Goal: Task Accomplishment & Management: Complete application form

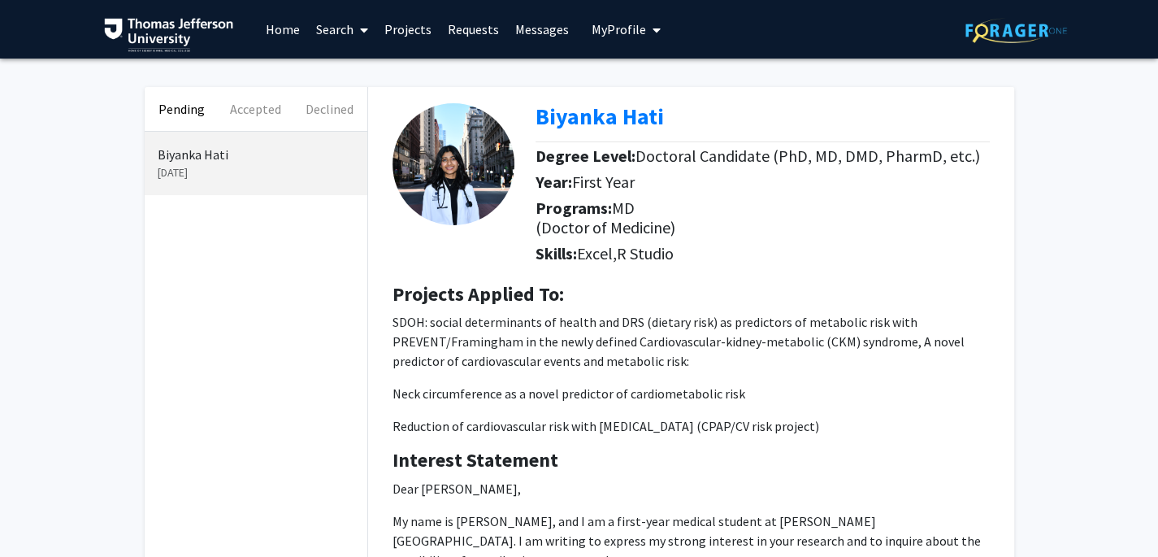
click at [456, 172] on img at bounding box center [454, 164] width 122 height 122
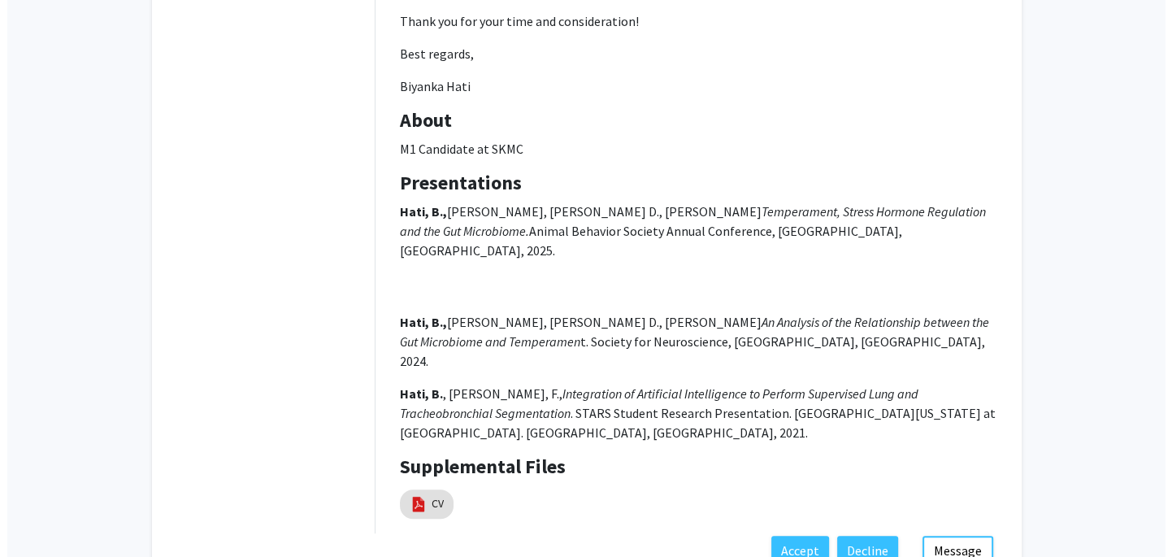
scroll to position [783, 0]
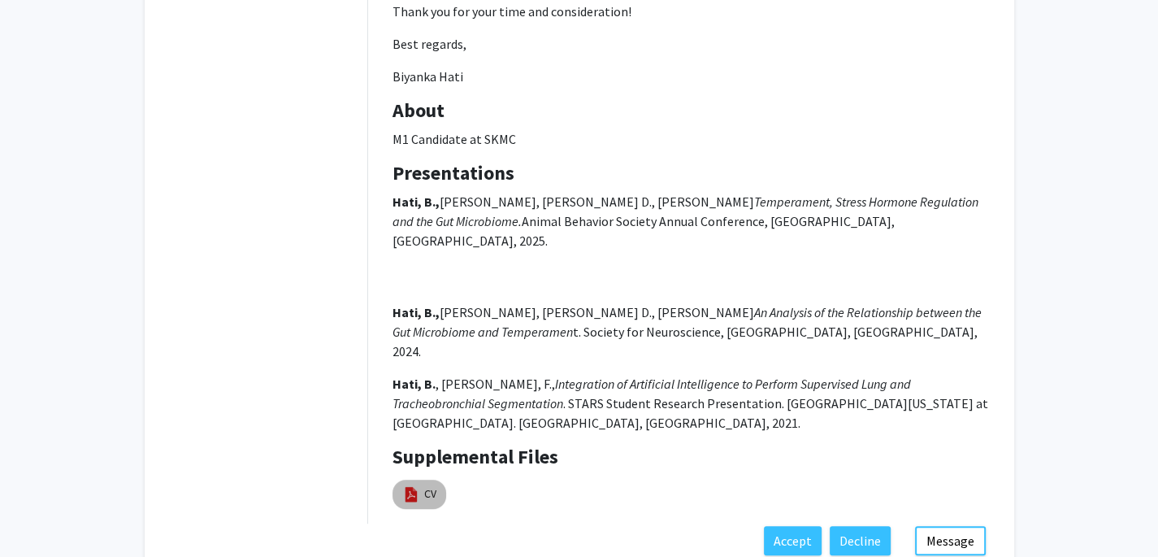
click at [412, 485] on img at bounding box center [411, 494] width 18 height 18
click at [415, 485] on img at bounding box center [411, 494] width 18 height 18
click at [418, 485] on img at bounding box center [411, 494] width 18 height 18
click at [421, 480] on mat-chip "CV" at bounding box center [420, 494] width 54 height 29
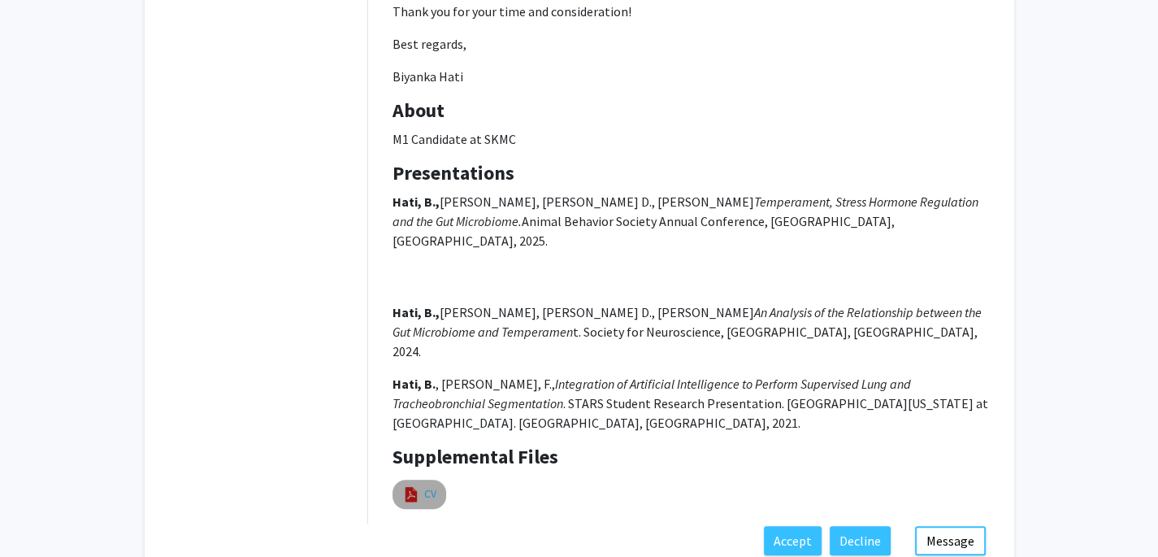
click at [431, 485] on link "CV" at bounding box center [430, 493] width 12 height 17
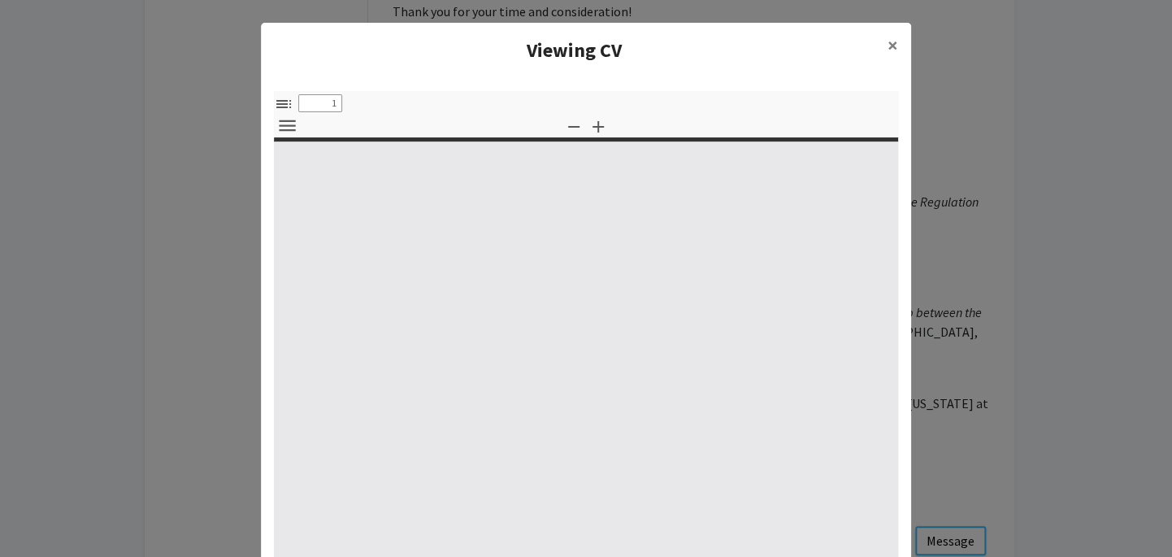
select select "custom"
type input "0"
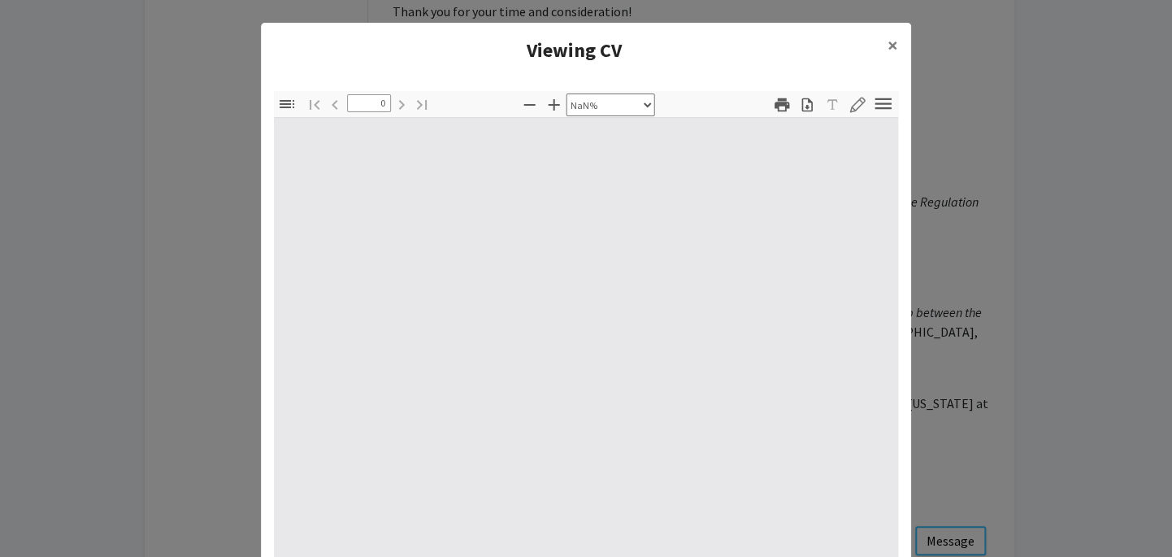
select select "auto"
type input "1"
select select "auto"
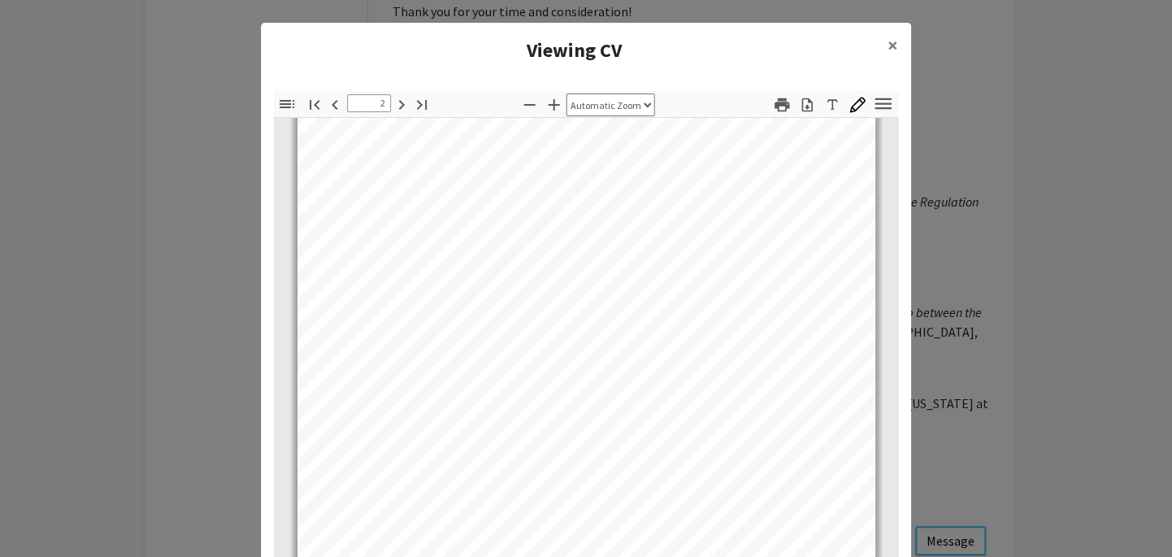
scroll to position [1027, 0]
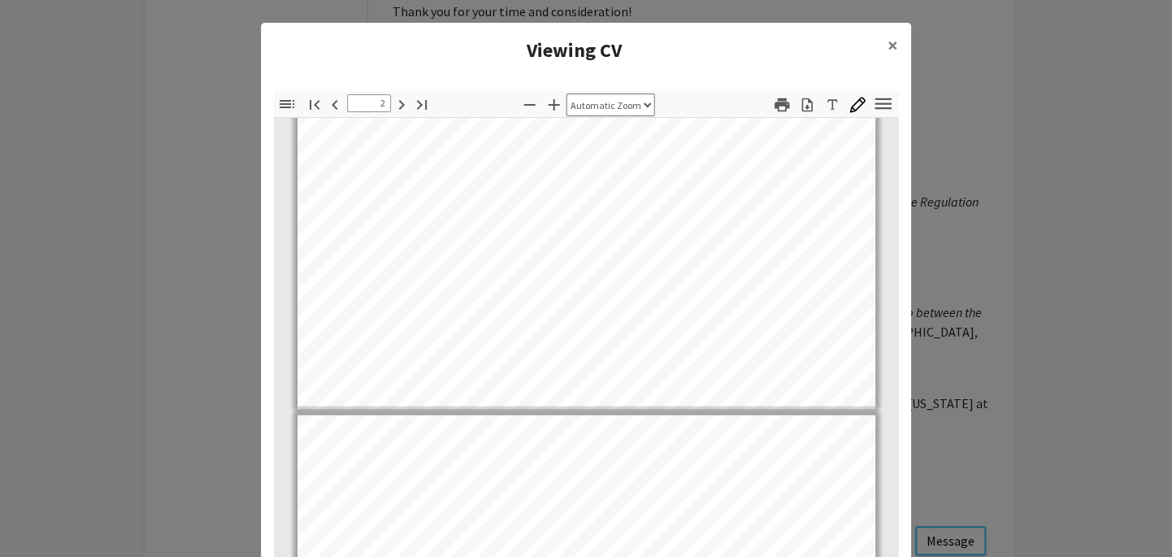
type input "3"
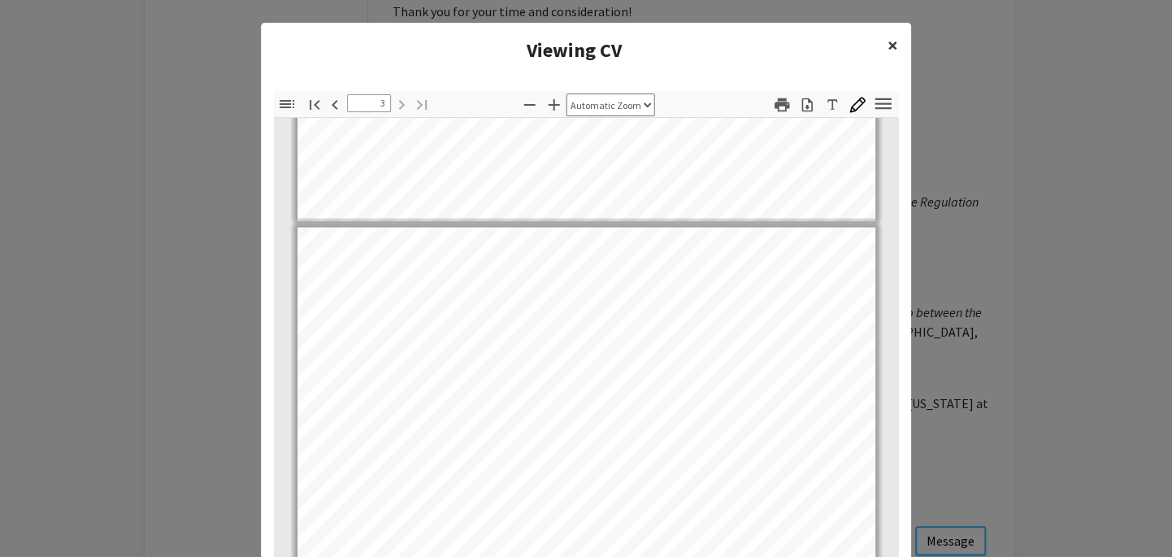
click at [888, 43] on span "×" at bounding box center [893, 45] width 11 height 25
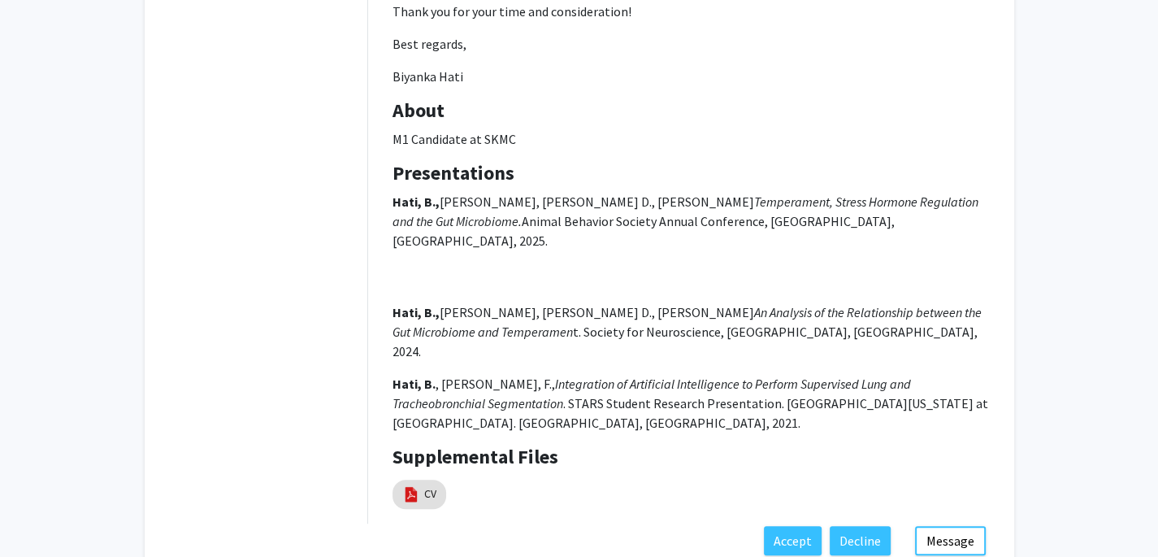
drag, startPoint x: 393, startPoint y: 60, endPoint x: 491, endPoint y: 54, distance: 97.8
click at [491, 67] on p "Biyanka Hati" at bounding box center [691, 77] width 597 height 20
copy p "Biyanka Hati"
click at [415, 485] on img at bounding box center [411, 494] width 18 height 18
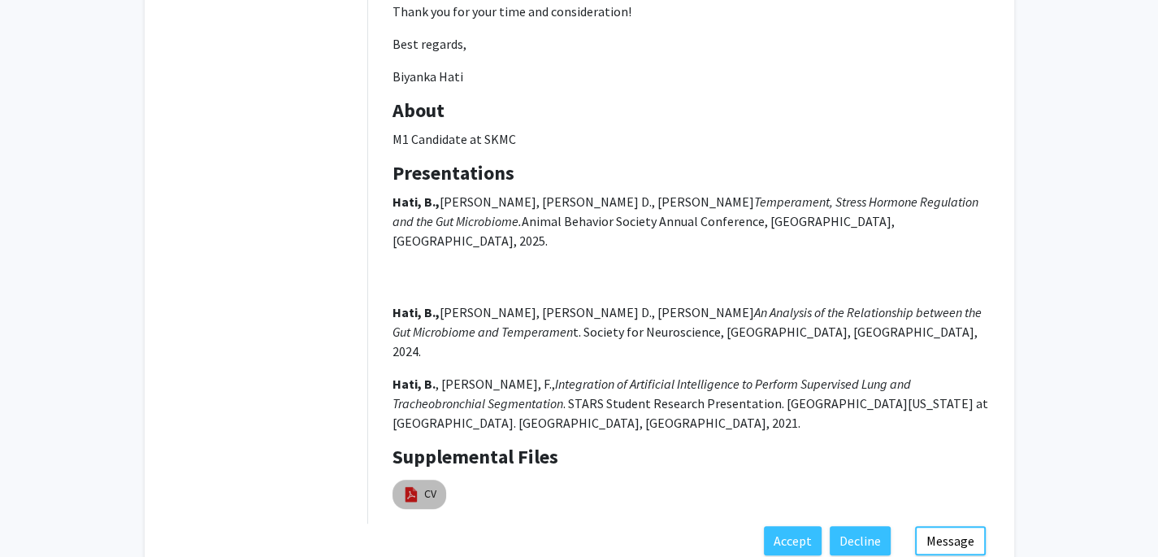
click at [421, 480] on mat-chip "CV" at bounding box center [420, 494] width 54 height 29
click at [422, 480] on mat-chip "CV" at bounding box center [420, 494] width 54 height 29
click at [423, 480] on mat-chip "CV" at bounding box center [420, 494] width 54 height 29
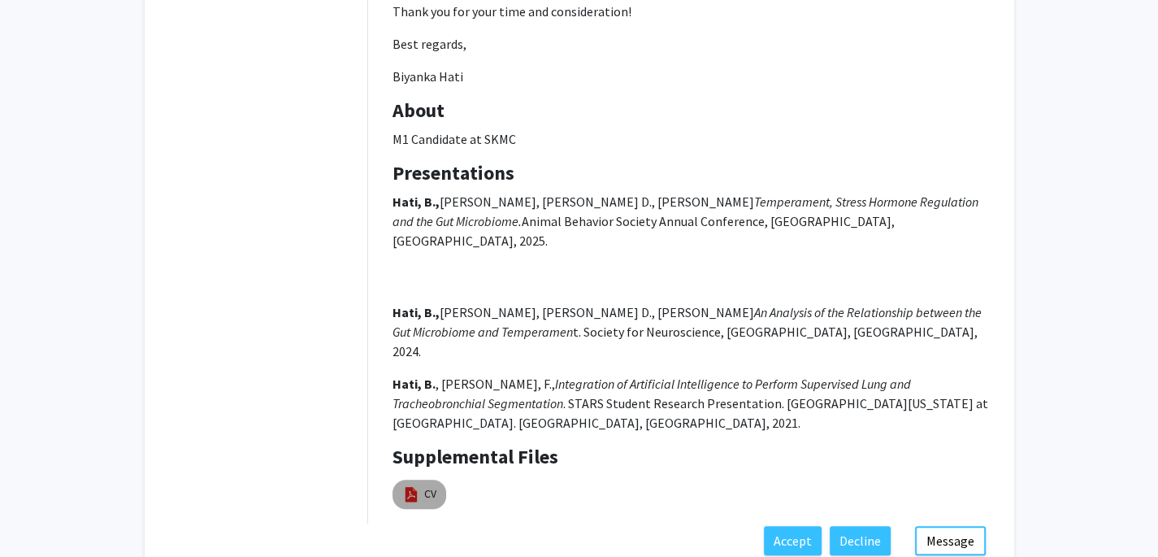
click at [423, 480] on mat-chip "CV" at bounding box center [420, 494] width 54 height 29
click at [427, 485] on link "CV" at bounding box center [430, 493] width 12 height 17
select select "custom"
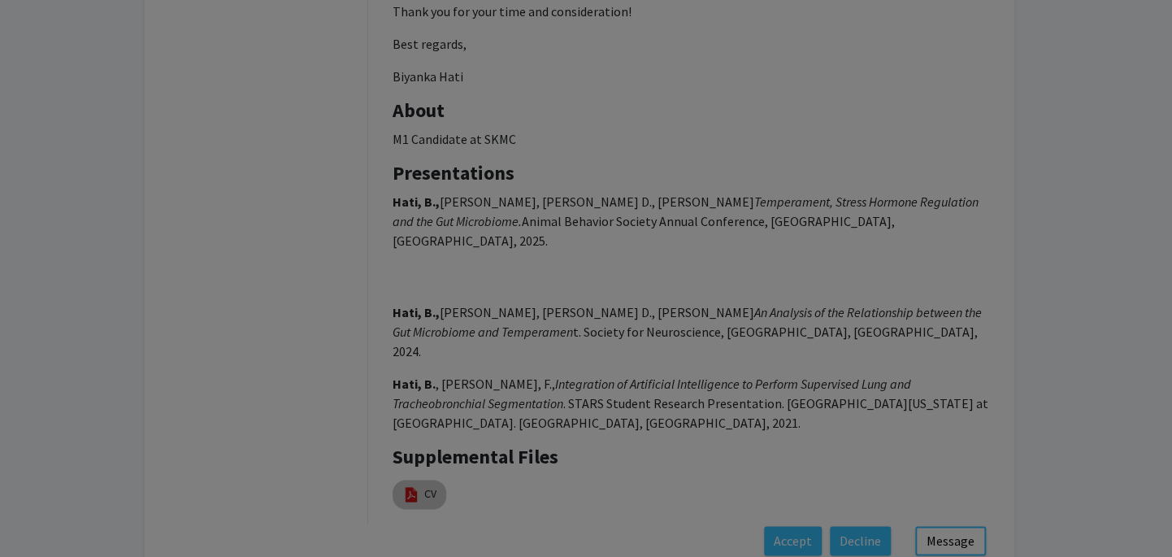
type input "0"
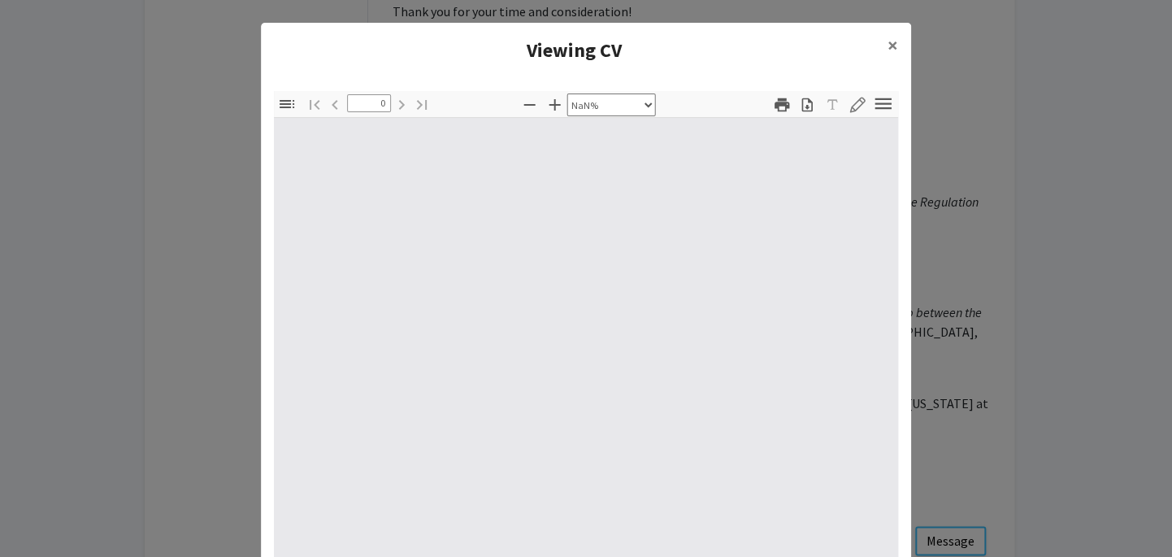
select select "auto"
type input "1"
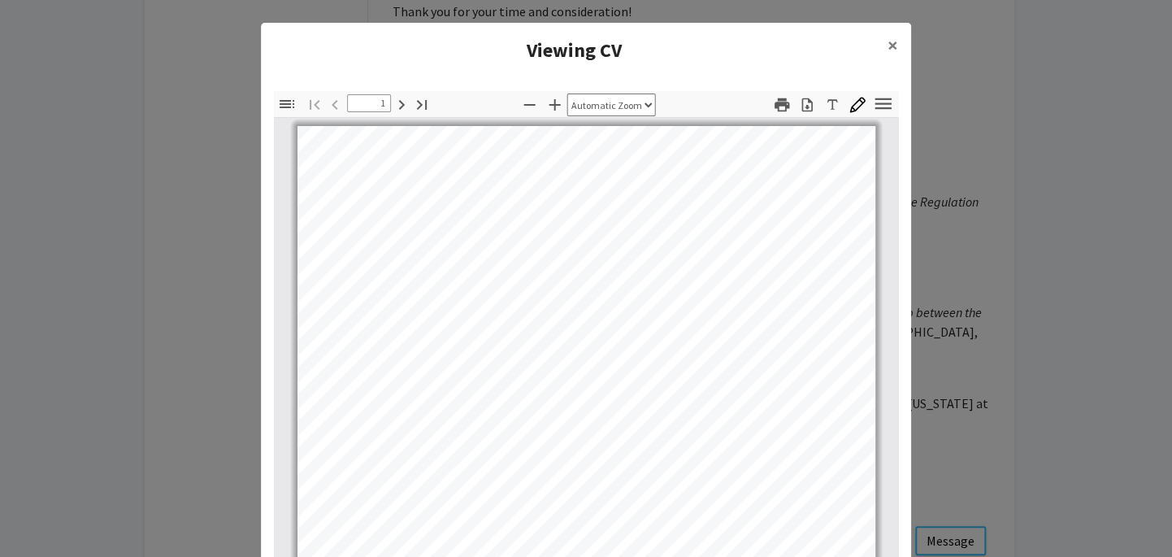
scroll to position [0, 0]
select select "page-width"
click at [878, 46] on button "×" at bounding box center [893, 46] width 37 height 46
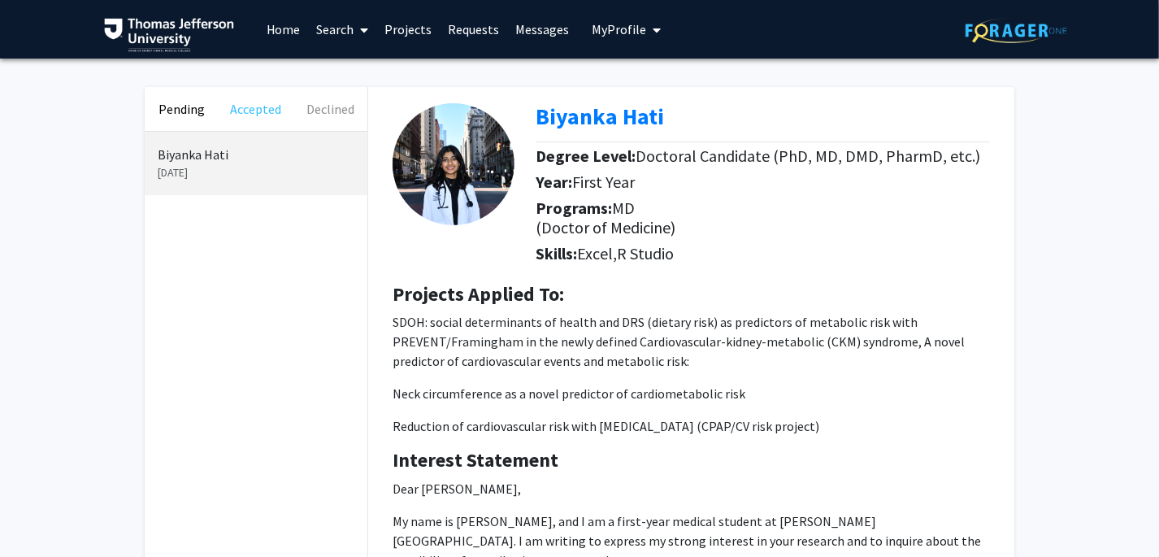
click at [252, 111] on button "Accepted" at bounding box center [256, 109] width 74 height 44
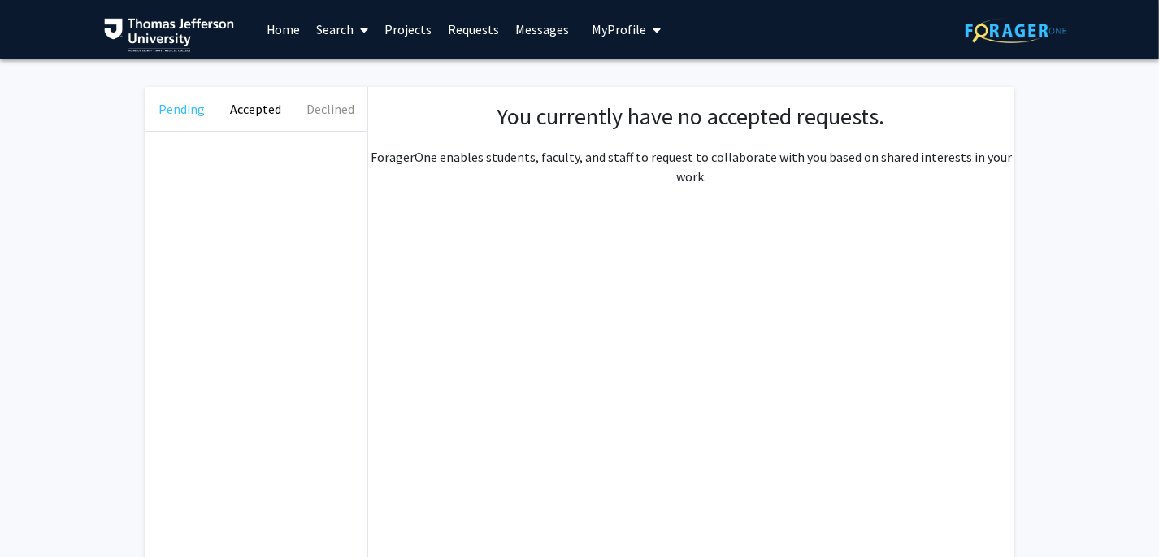
click at [172, 111] on button "Pending" at bounding box center [182, 109] width 74 height 44
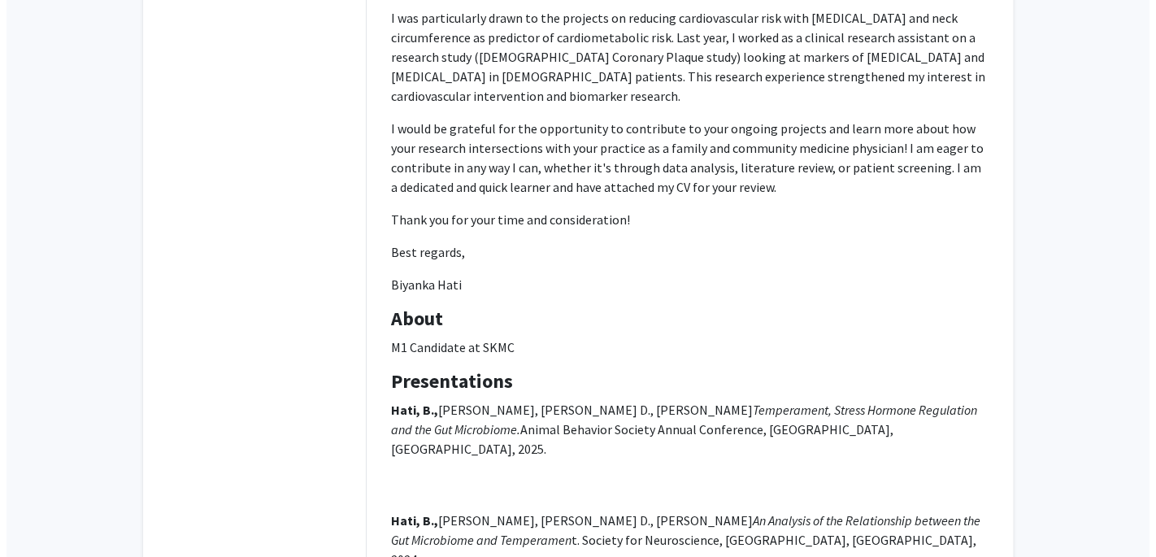
scroll to position [800, 0]
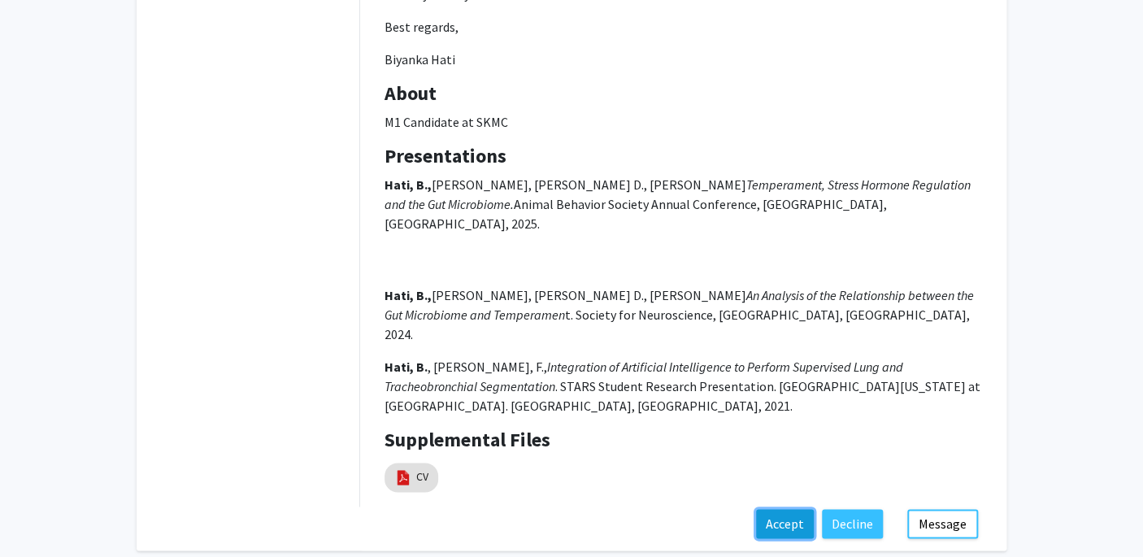
click at [777, 509] on button "Accept" at bounding box center [785, 523] width 58 height 29
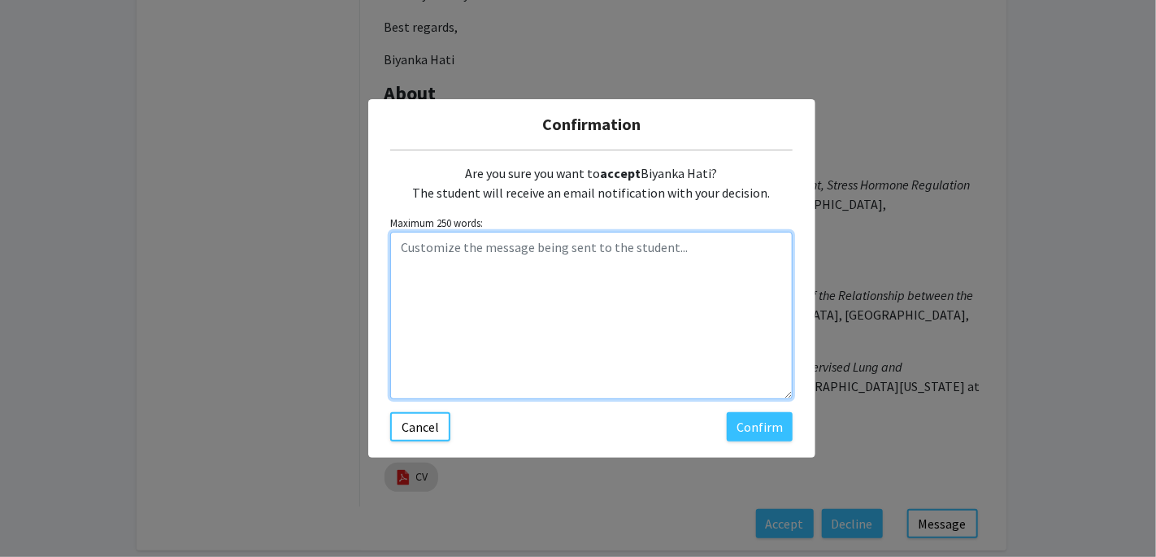
click at [486, 278] on textarea "Customize the message being sent to the student..." at bounding box center [591, 315] width 402 height 167
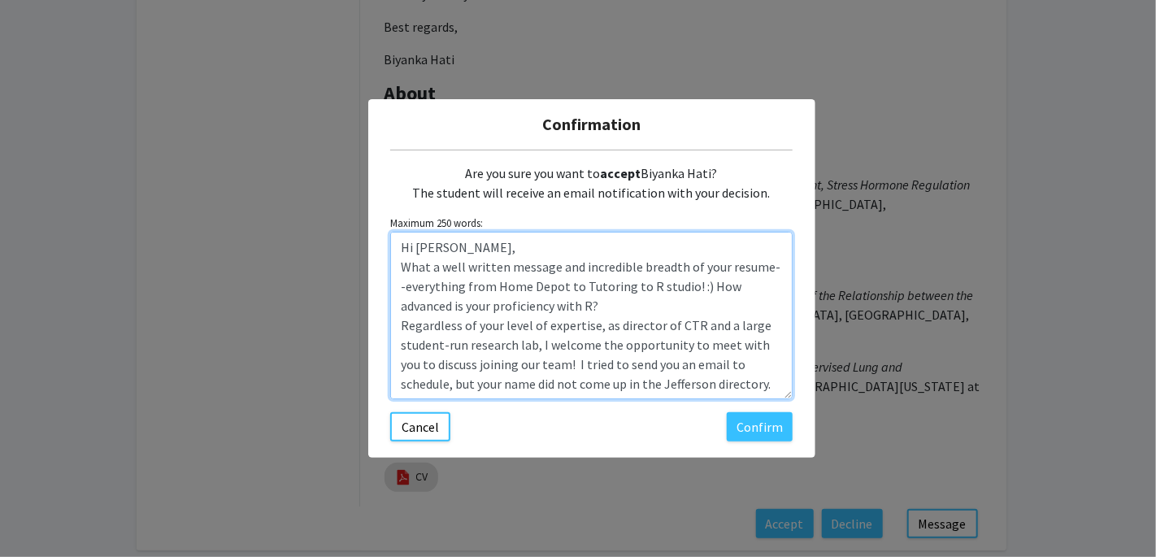
scroll to position [13, 0]
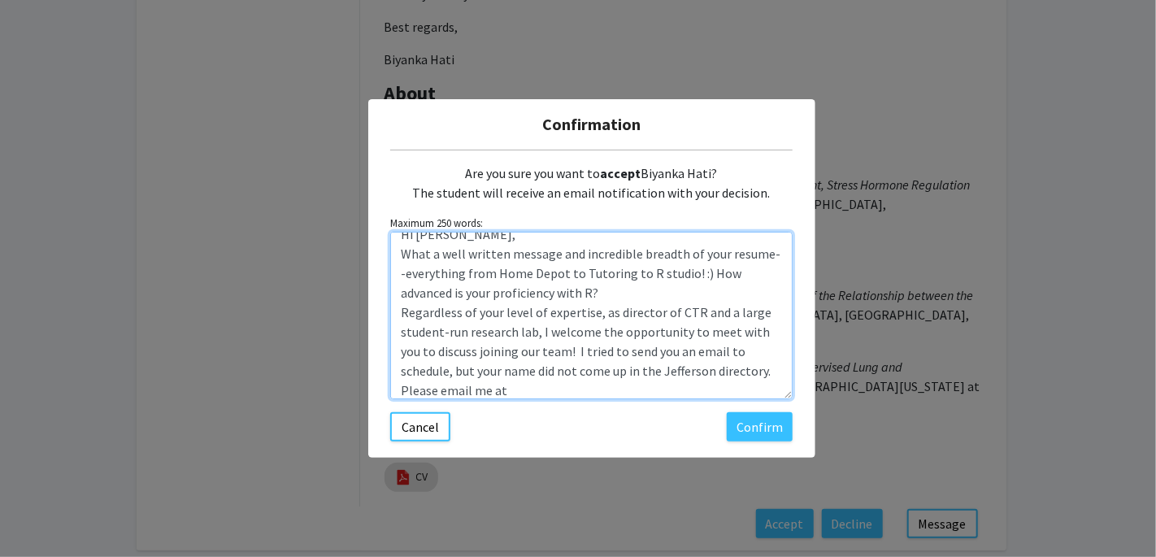
drag, startPoint x: 471, startPoint y: 353, endPoint x: 470, endPoint y: 365, distance: 12.2
click at [471, 362] on textarea "Hi [PERSON_NAME], What a well written message and incredible breadth of your re…" at bounding box center [591, 315] width 402 height 167
click at [470, 359] on textarea "Hi [PERSON_NAME], What a well written message and incredible breadth of your re…" at bounding box center [591, 315] width 402 height 167
click at [636, 389] on textarea "Hi [PERSON_NAME], What a well written message and incredible breadth of your re…" at bounding box center [591, 315] width 402 height 167
click at [457, 336] on textarea "Hi [PERSON_NAME], What a well written message and incredible breadth of your re…" at bounding box center [591, 315] width 402 height 167
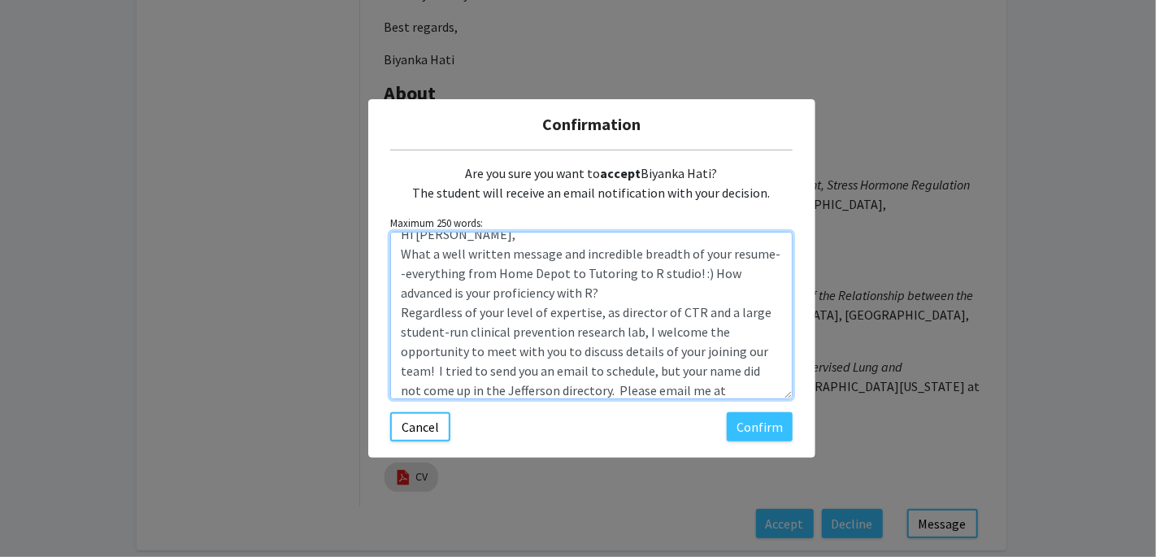
scroll to position [20, 0]
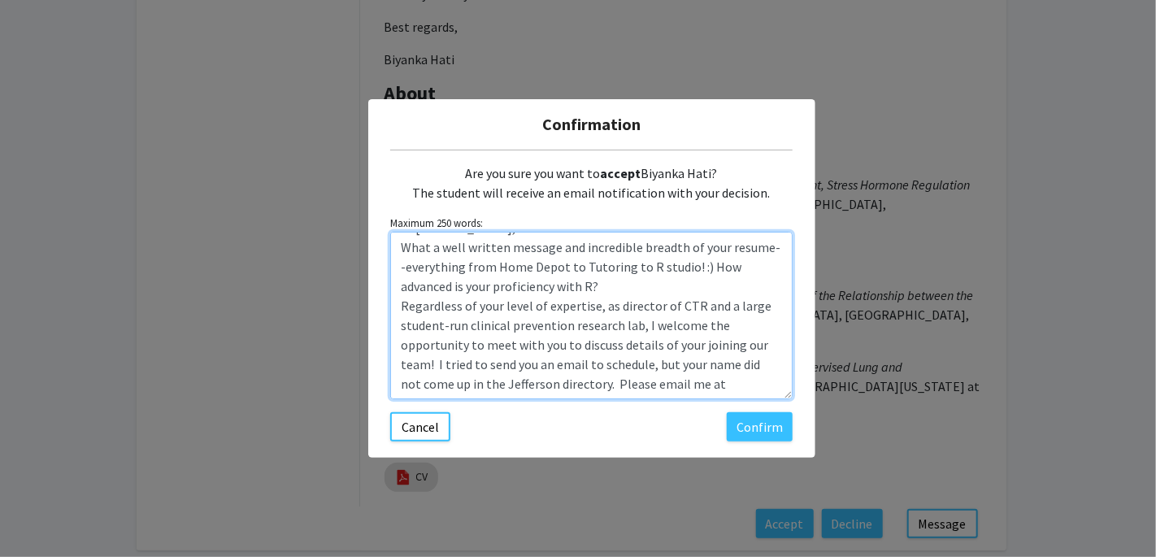
click at [745, 392] on textarea "Hi [PERSON_NAME], What a well written message and incredible breadth of your re…" at bounding box center [591, 315] width 402 height 167
paste textarea "[PERSON_NAME][EMAIL_ADDRESS][PERSON_NAME][PERSON_NAME][DOMAIN_NAME]"
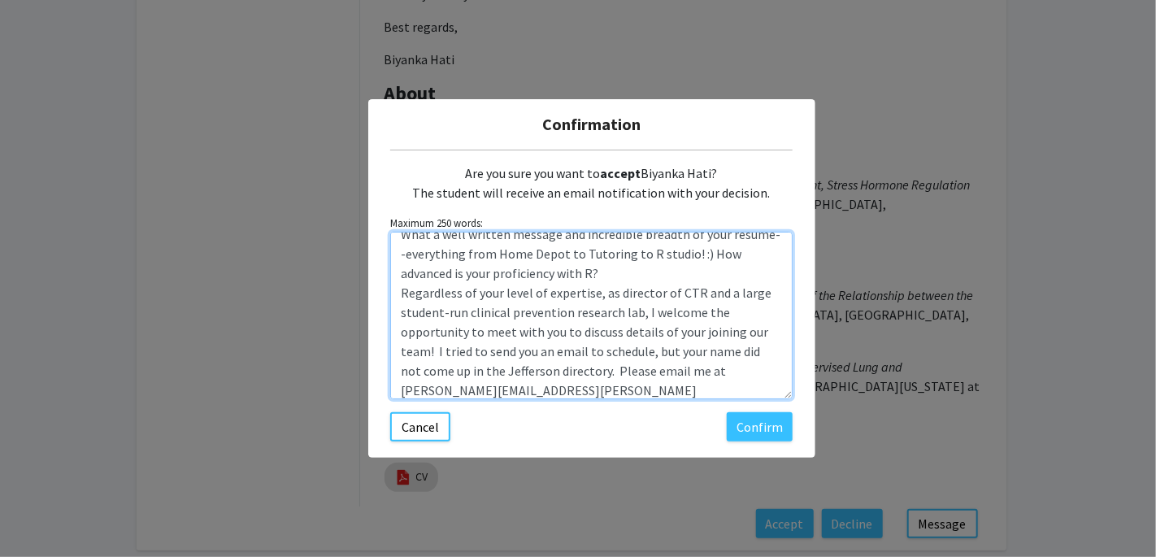
drag, startPoint x: 689, startPoint y: 294, endPoint x: 716, endPoint y: 292, distance: 26.9
click at [716, 292] on textarea "Hi [PERSON_NAME], What a well written message and incredible breadth of your re…" at bounding box center [591, 315] width 402 height 167
click at [493, 315] on textarea "Hi [PERSON_NAME], What a well written message and incredible breadth of your re…" at bounding box center [591, 315] width 402 height 167
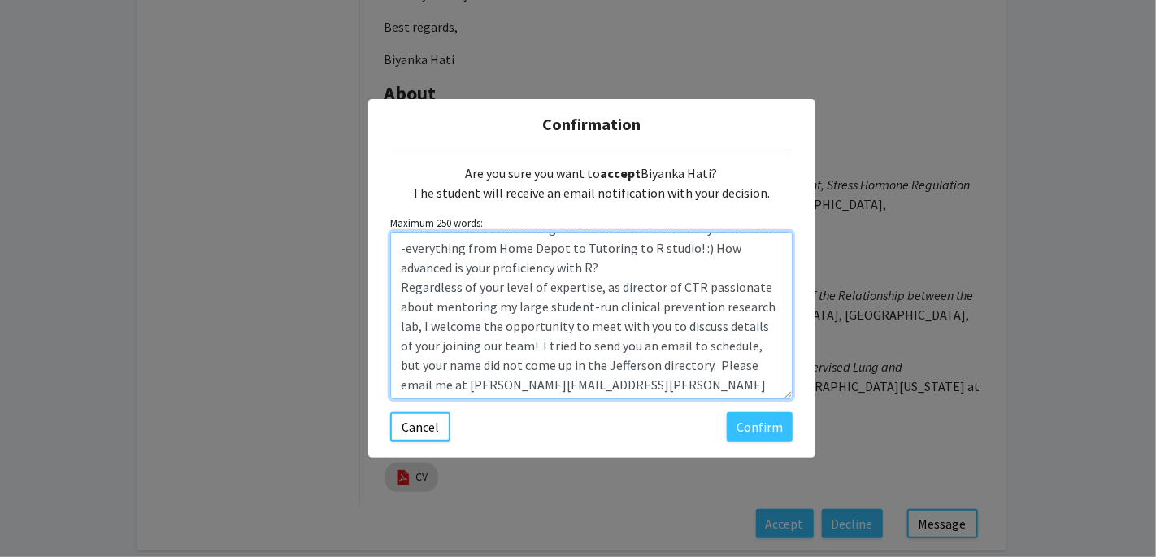
scroll to position [39, 0]
click at [487, 304] on textarea "Hi [PERSON_NAME], What a well written message and incredible breadth of your re…" at bounding box center [591, 315] width 402 height 167
click at [645, 393] on textarea "Hi [PERSON_NAME], What a well written message and incredible breadth of your re…" at bounding box center [591, 315] width 402 height 167
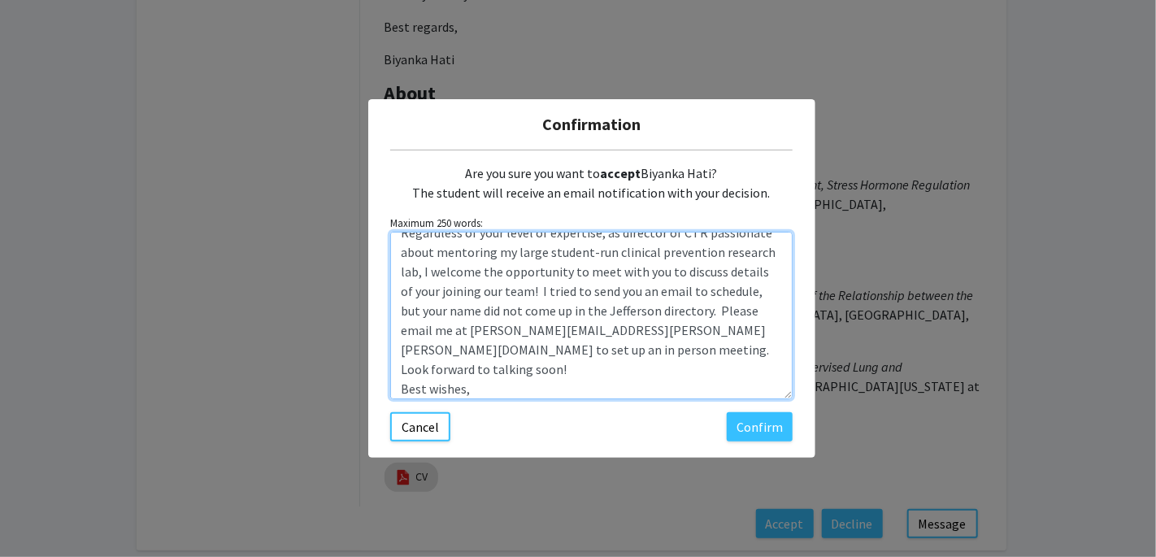
scroll to position [112, 0]
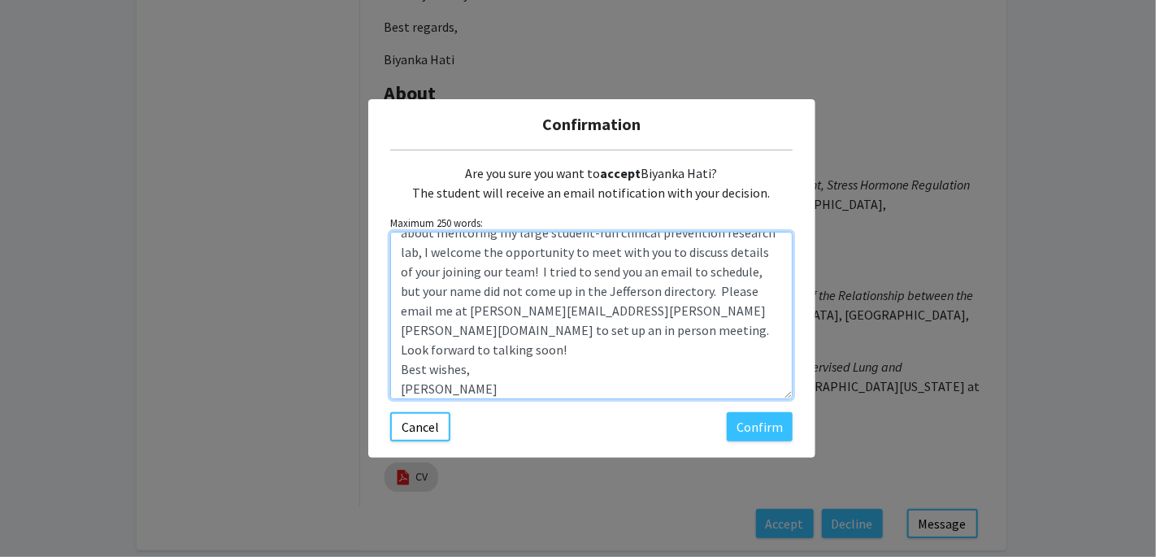
paste textarea "[PERSON_NAME] MD, PhD Associate Professor Director, Clinical & Translational Re…"
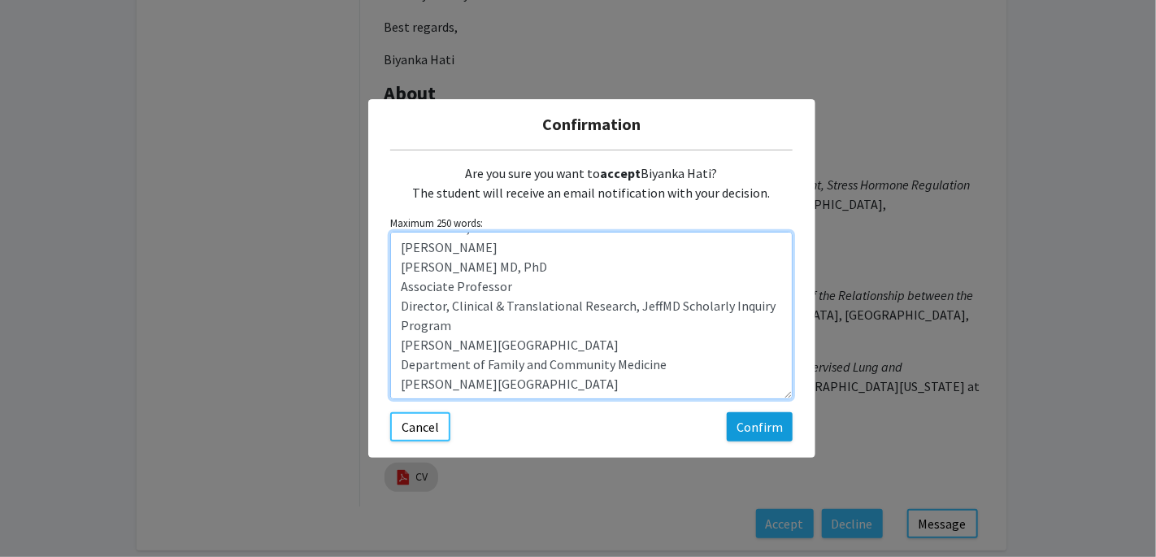
scroll to position [251, 0]
type textarea "Hi [PERSON_NAME], What a well written message and incredible breadth of your re…"
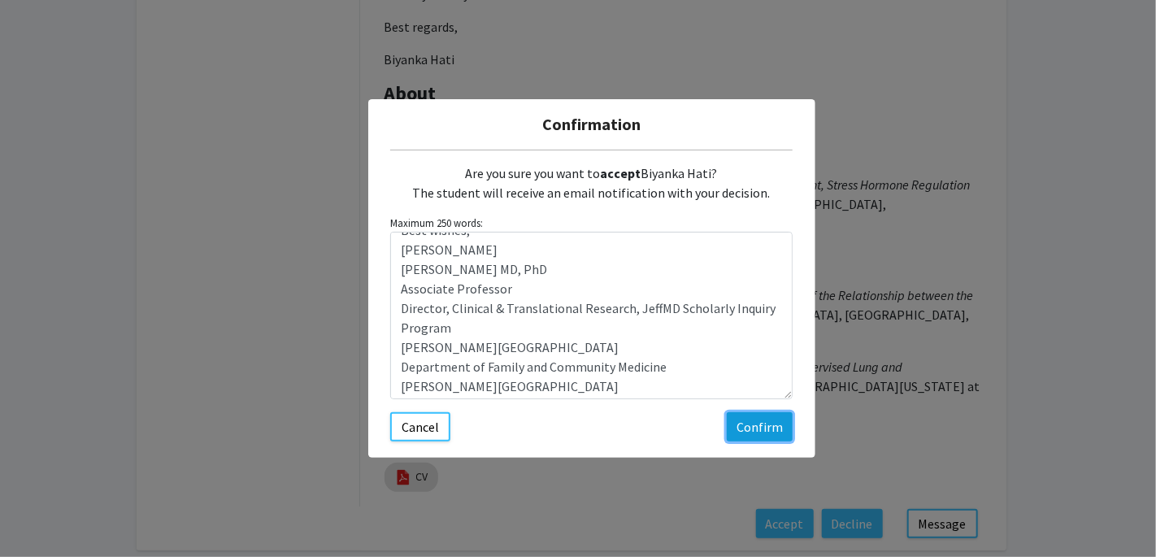
click at [746, 434] on button "Confirm" at bounding box center [760, 426] width 66 height 29
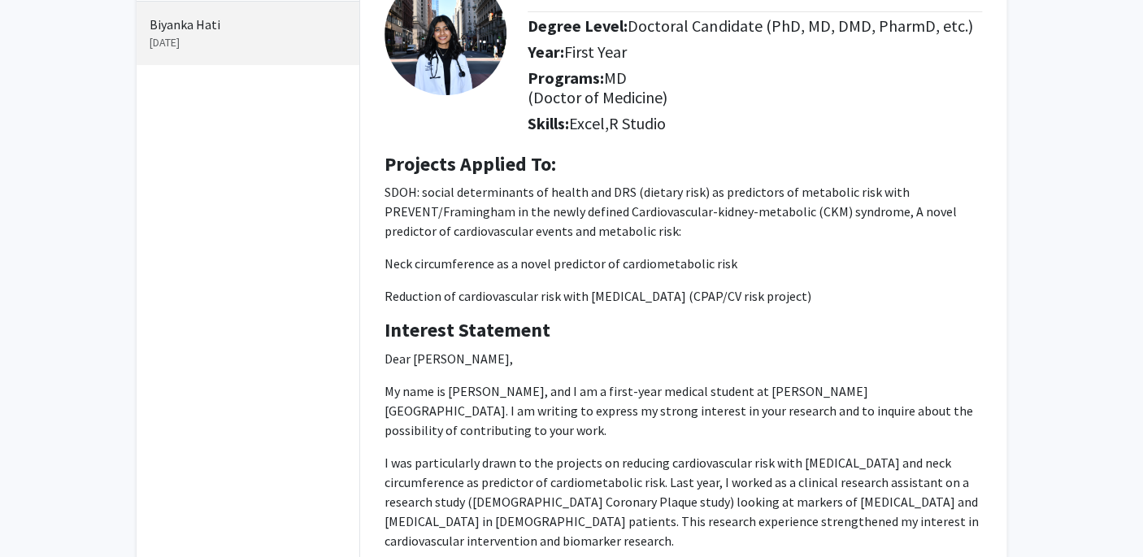
scroll to position [0, 0]
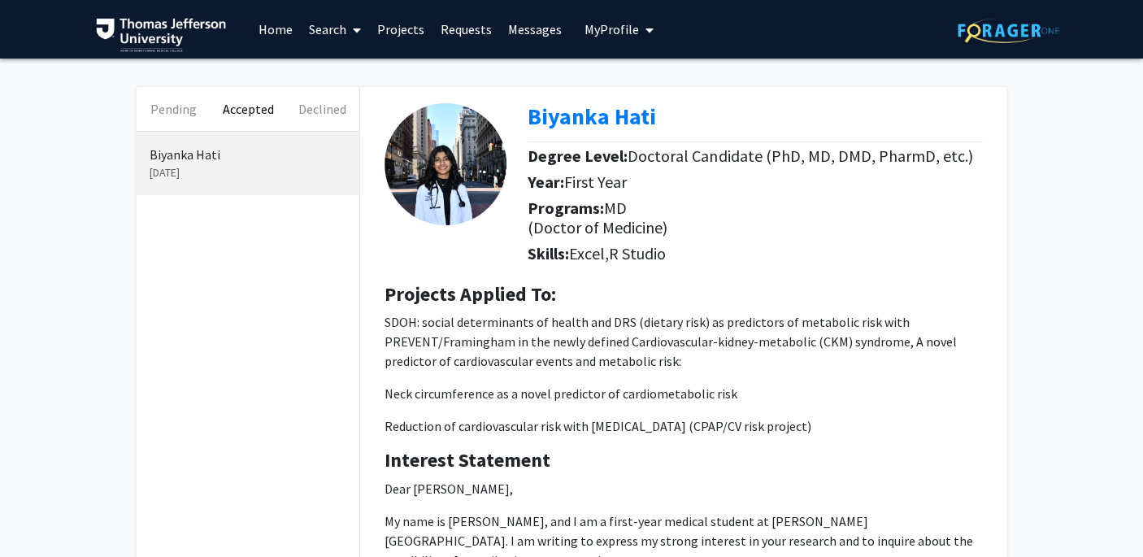
click at [607, 28] on span "My Profile" at bounding box center [611, 29] width 54 height 16
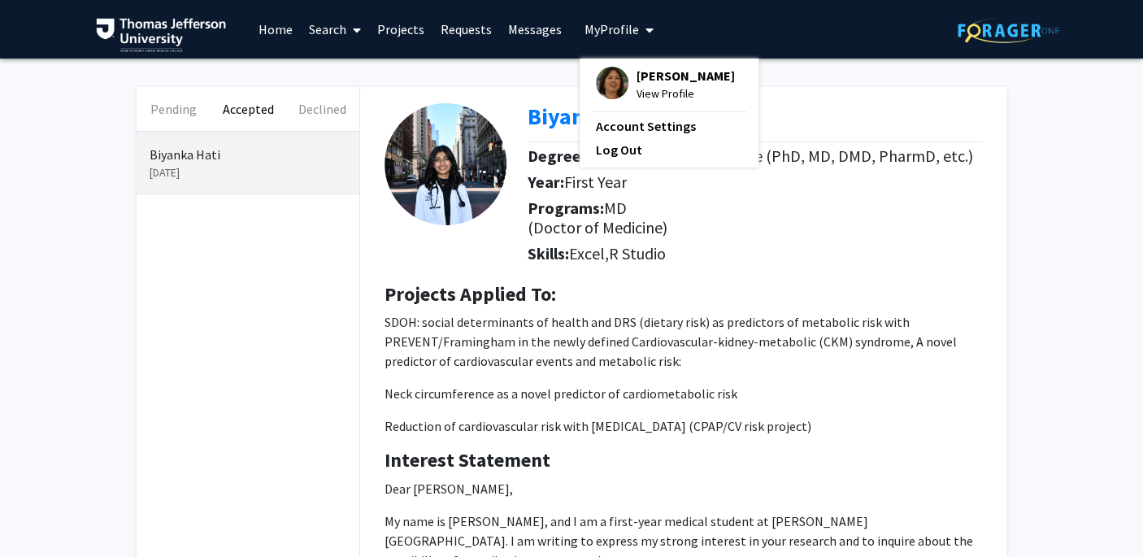
click at [678, 89] on span "View Profile" at bounding box center [685, 94] width 98 height 18
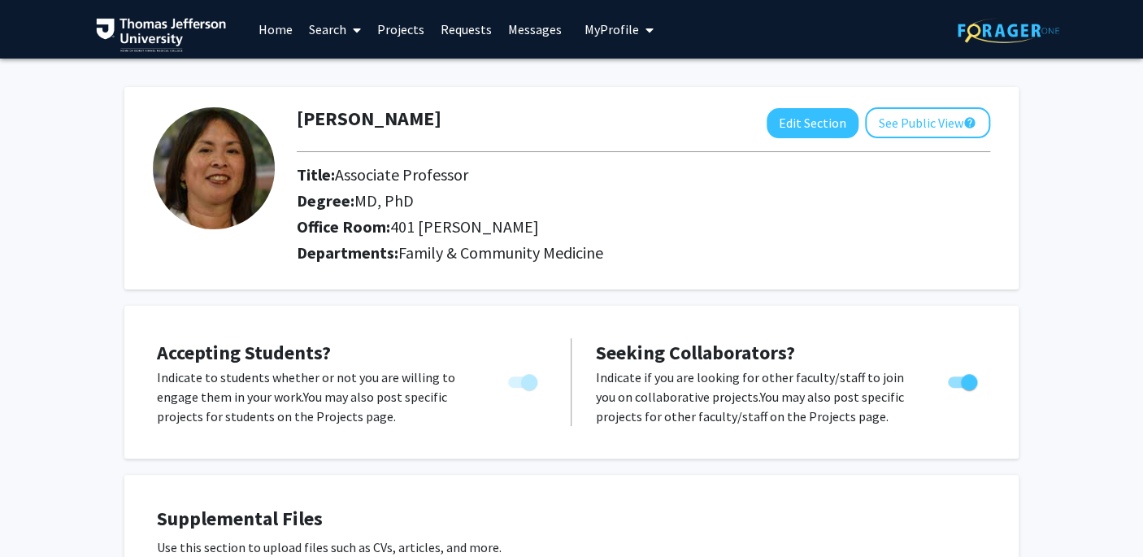
click at [452, 31] on link "Requests" at bounding box center [465, 29] width 67 height 57
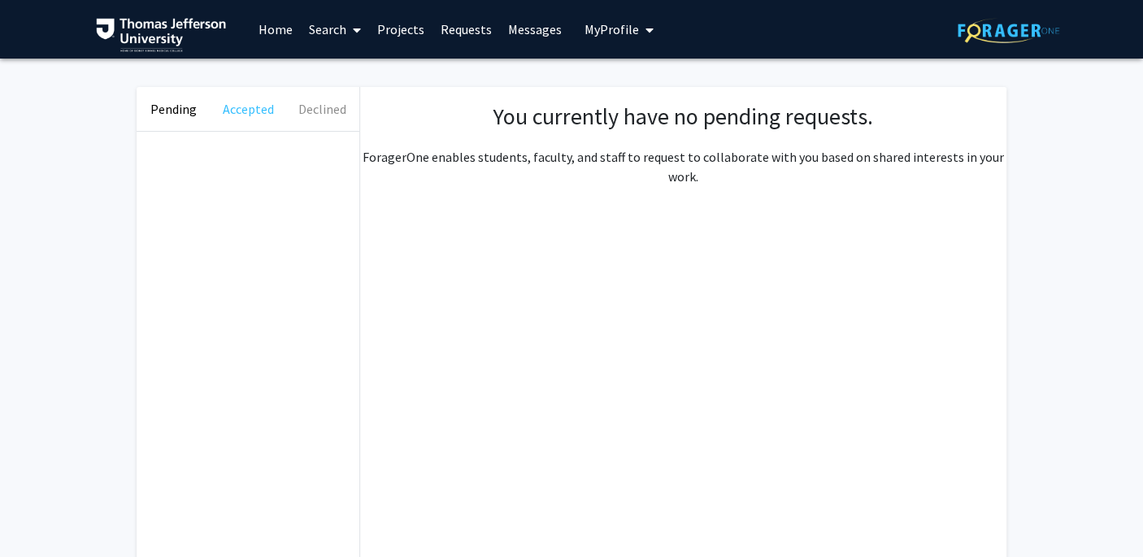
click at [251, 117] on button "Accepted" at bounding box center [248, 109] width 74 height 44
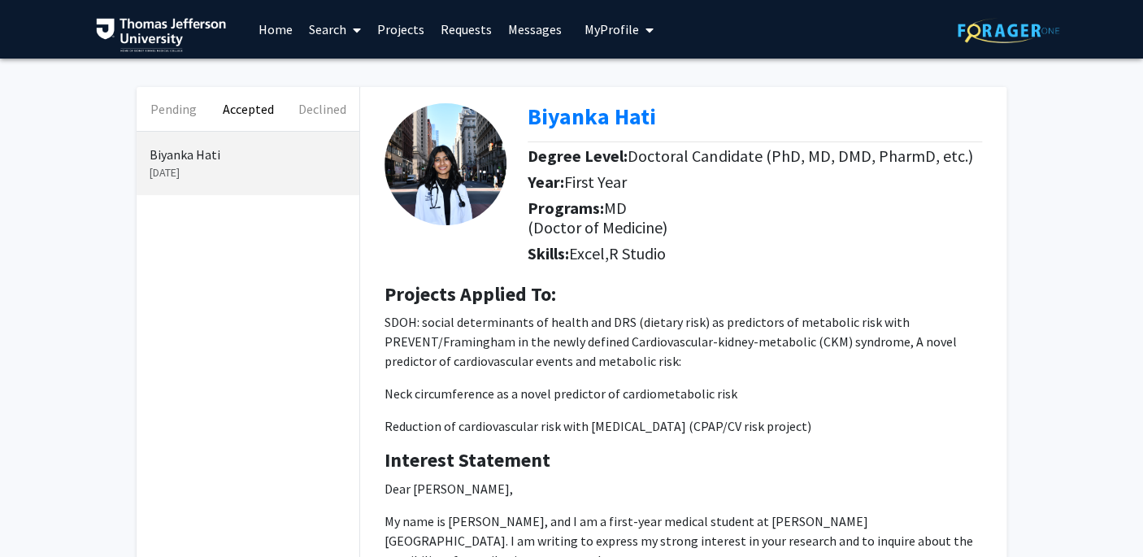
click at [522, 31] on link "Messages" at bounding box center [535, 29] width 70 height 57
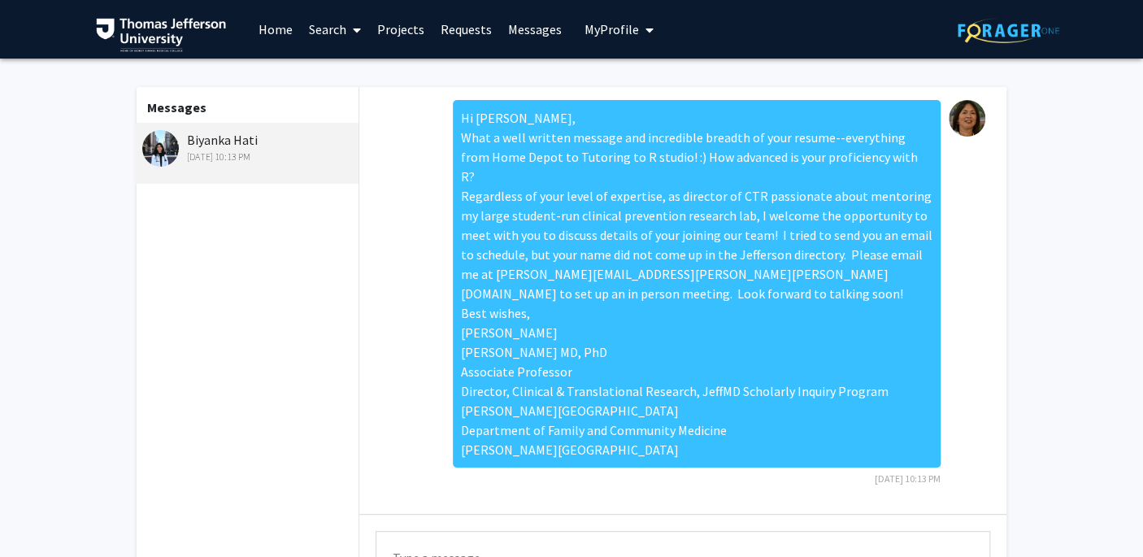
click at [165, 149] on img at bounding box center [160, 148] width 37 height 37
click at [211, 141] on div "Biyanka Hati [DATE] 10:13 PM" at bounding box center [248, 147] width 212 height 34
click at [167, 145] on img at bounding box center [160, 148] width 37 height 37
drag, startPoint x: 476, startPoint y: 28, endPoint x: 463, endPoint y: 28, distance: 13.0
click at [473, 27] on link "Requests" at bounding box center [465, 29] width 67 height 57
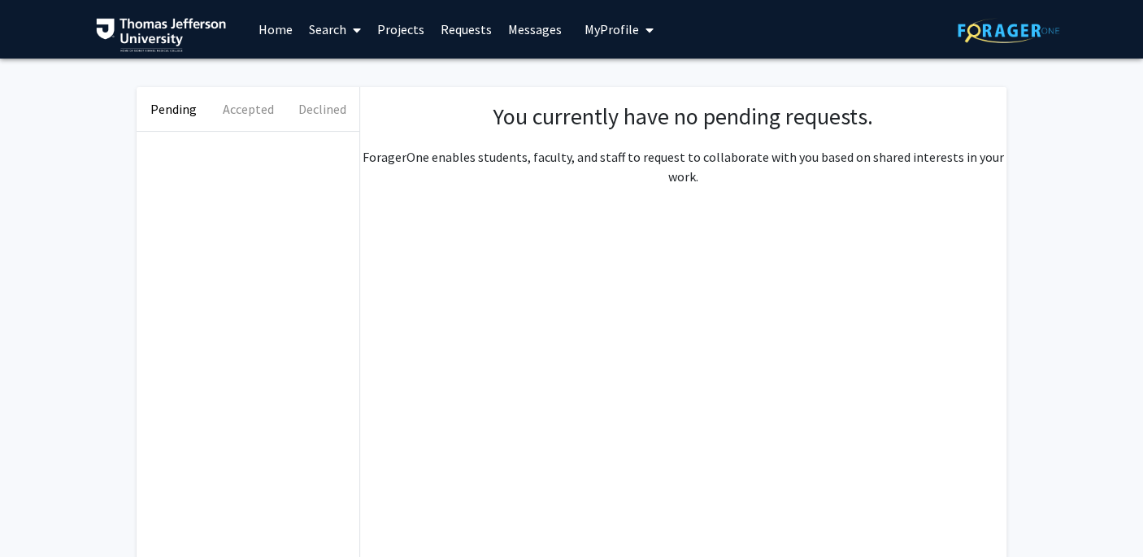
click at [537, 28] on link "Messages" at bounding box center [535, 29] width 70 height 57
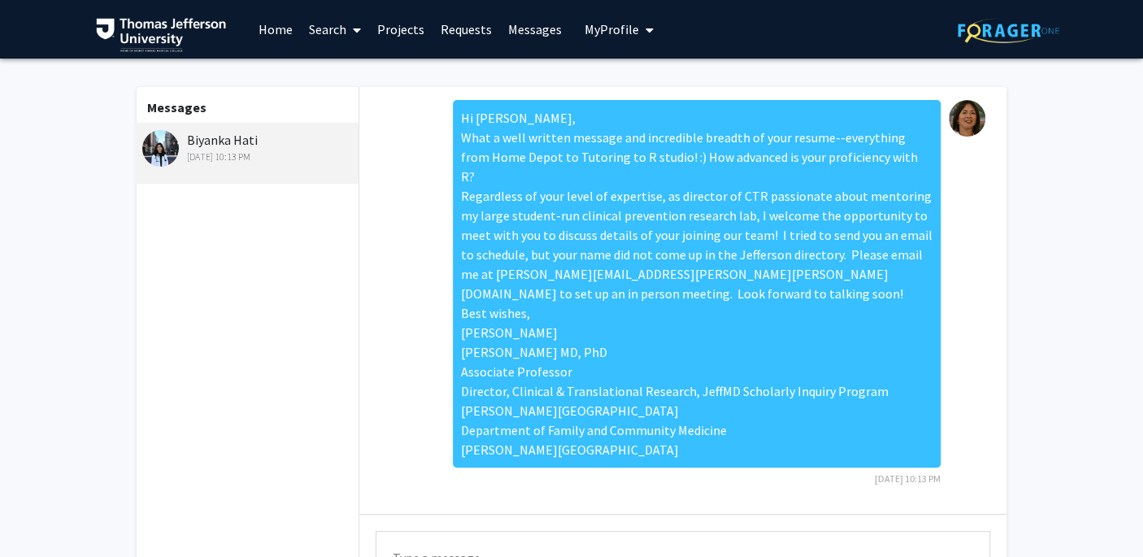
click at [449, 28] on link "Requests" at bounding box center [465, 29] width 67 height 57
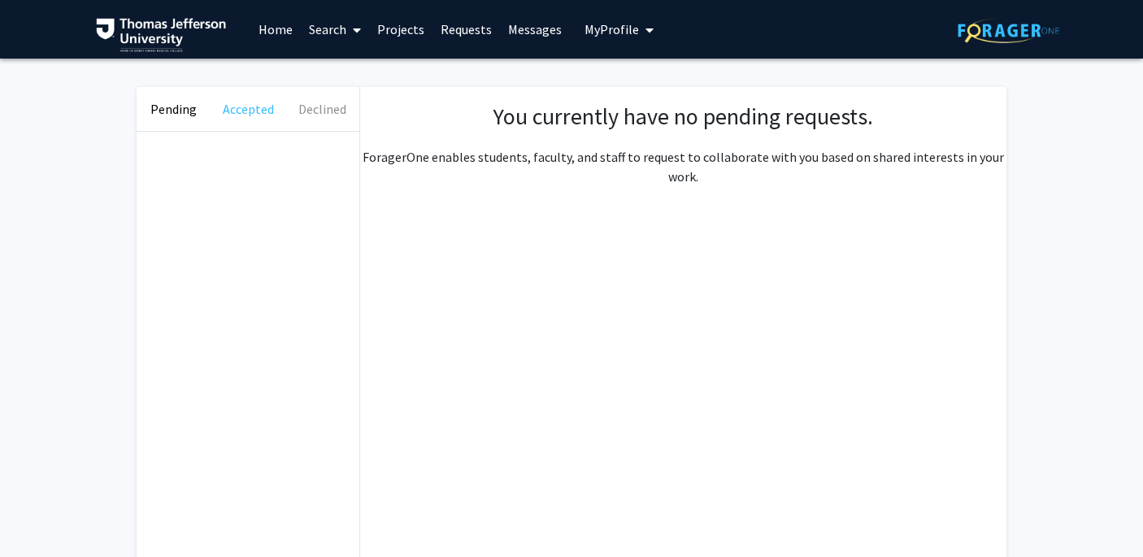
click at [239, 102] on button "Accepted" at bounding box center [248, 109] width 74 height 44
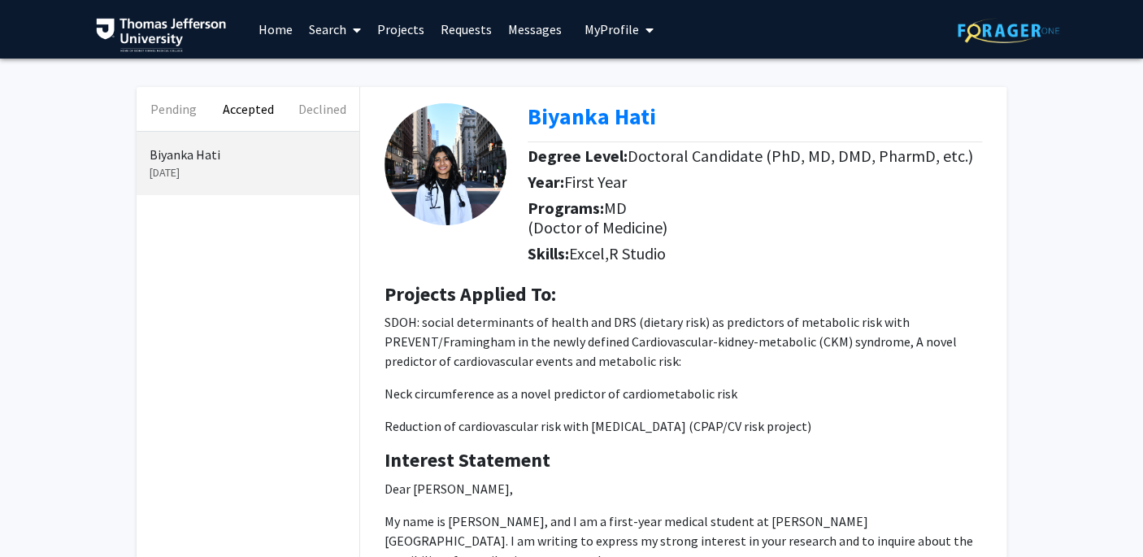
click at [441, 167] on img at bounding box center [445, 164] width 122 height 122
